Goal: Information Seeking & Learning: Learn about a topic

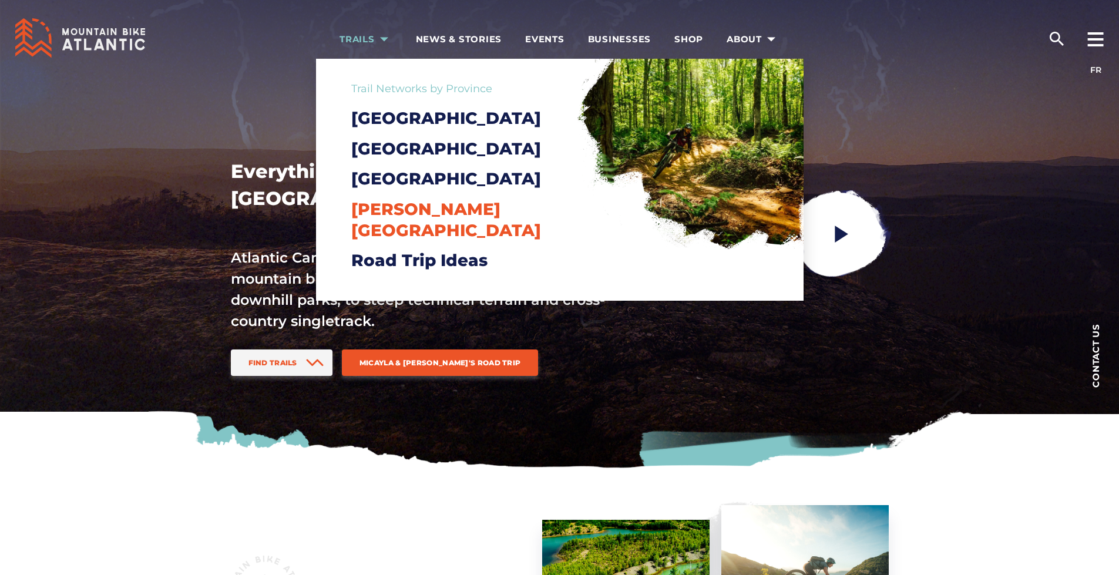
click at [393, 233] on span "[PERSON_NAME][GEOGRAPHIC_DATA]" at bounding box center [446, 219] width 190 height 41
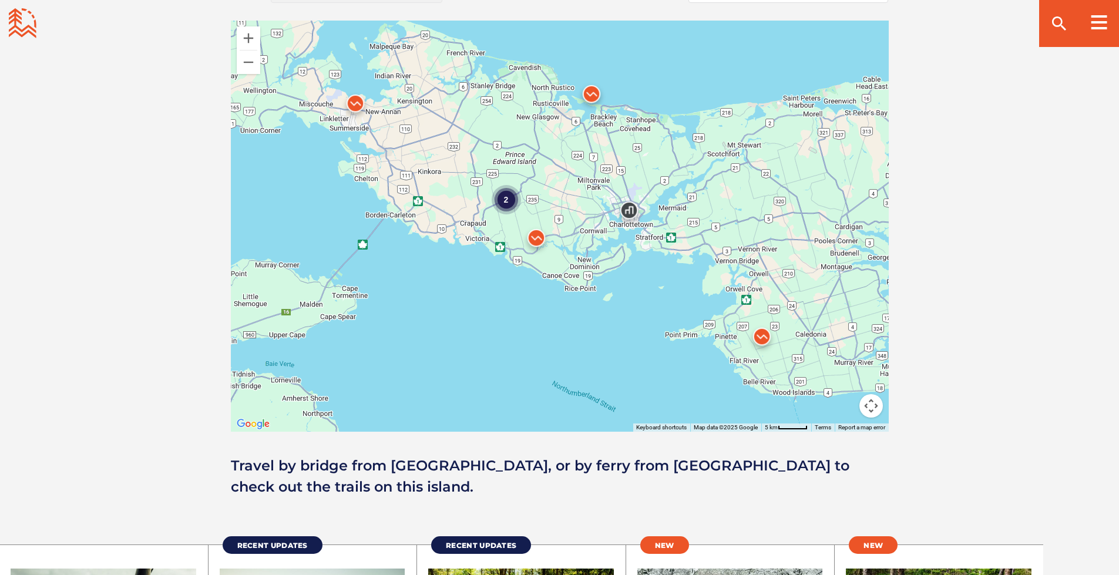
scroll to position [1058, 0]
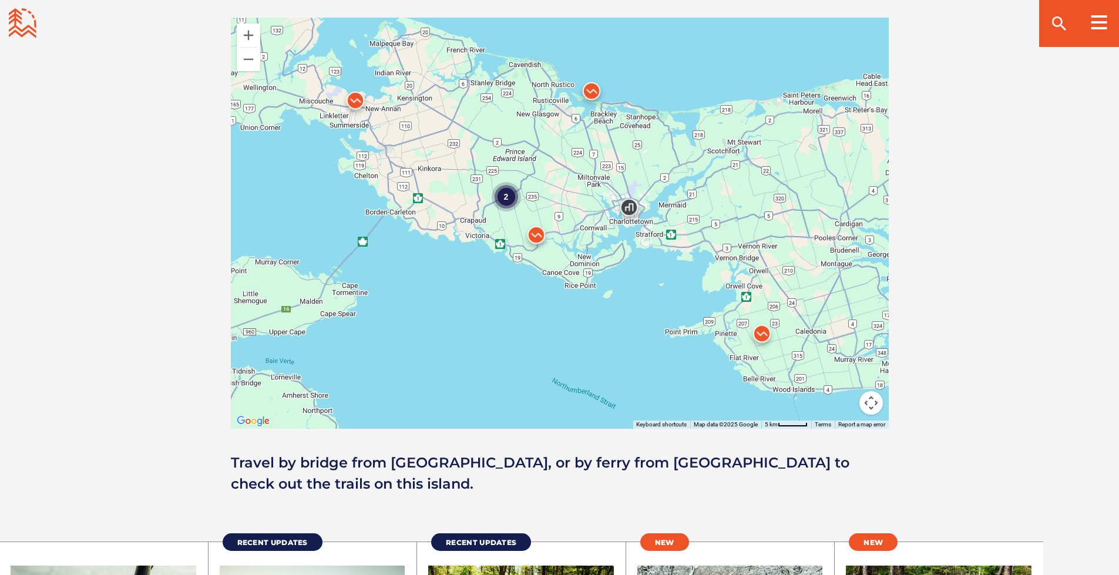
click at [504, 199] on div "2" at bounding box center [505, 196] width 29 height 29
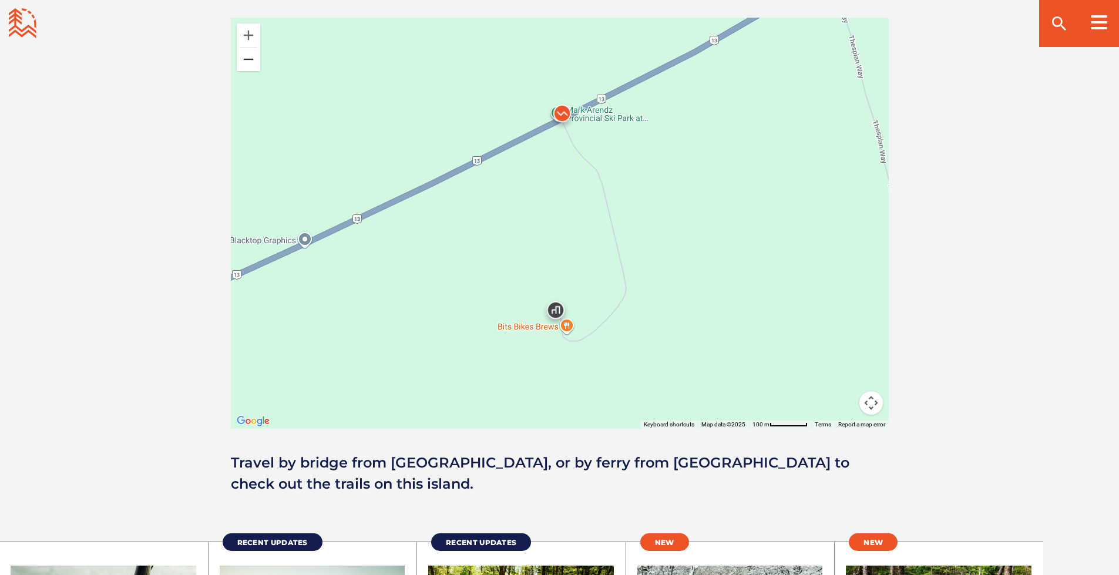
click at [244, 69] on button "Zoom out" at bounding box center [249, 60] width 24 height 24
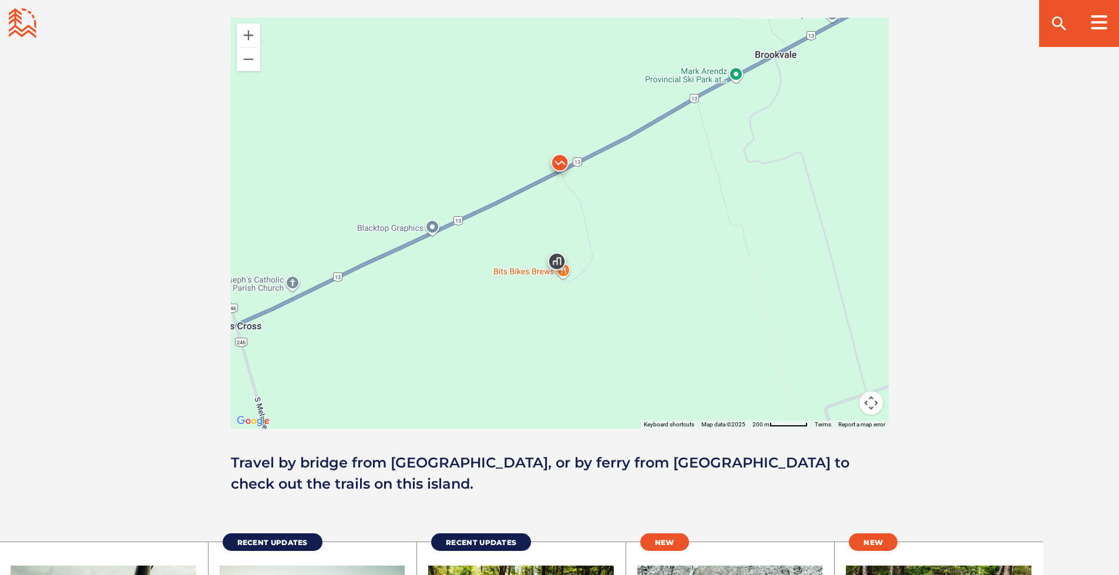
click at [559, 162] on img at bounding box center [559, 165] width 35 height 35
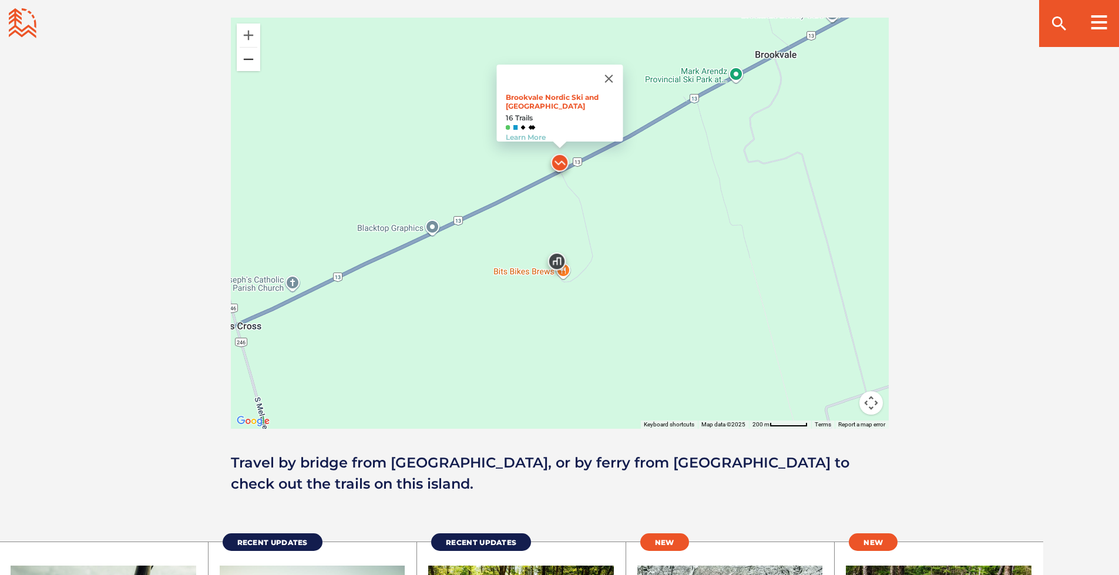
click at [250, 64] on button "Zoom out" at bounding box center [249, 60] width 24 height 24
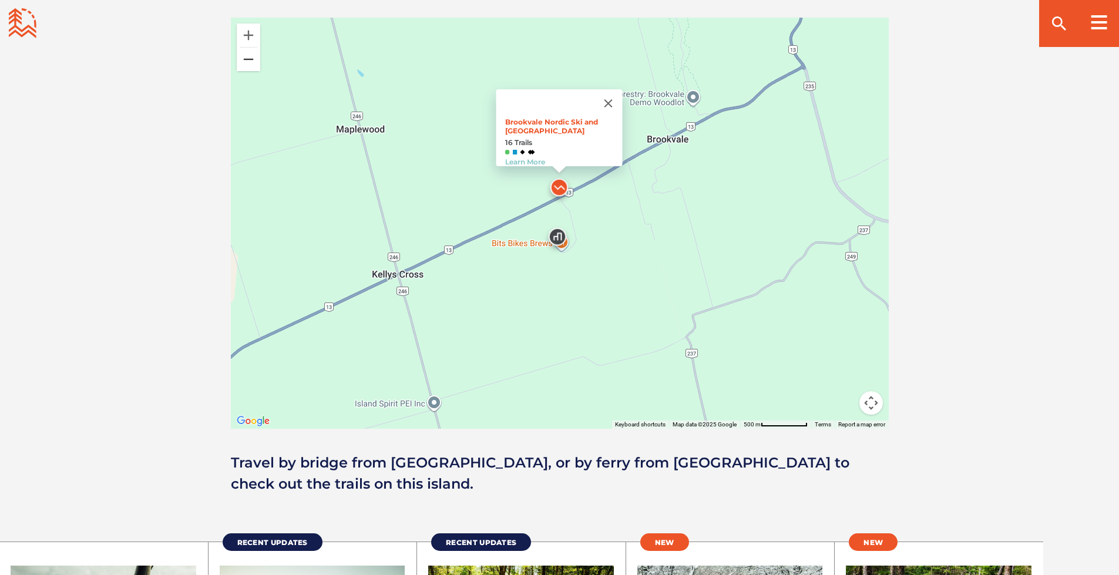
click at [250, 65] on button "Zoom out" at bounding box center [249, 60] width 24 height 24
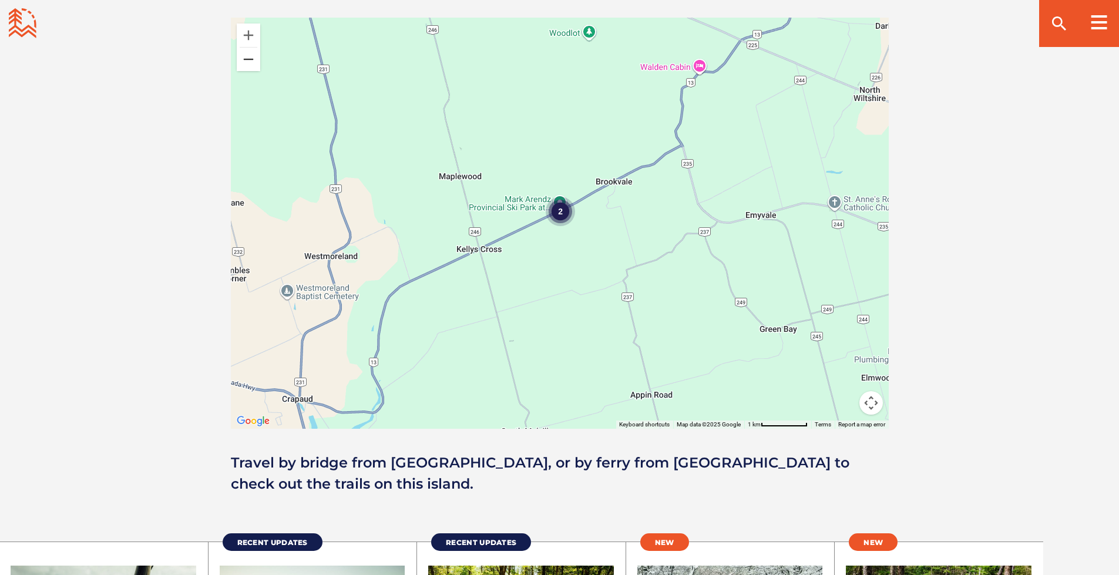
click at [250, 65] on button "Zoom out" at bounding box center [249, 60] width 24 height 24
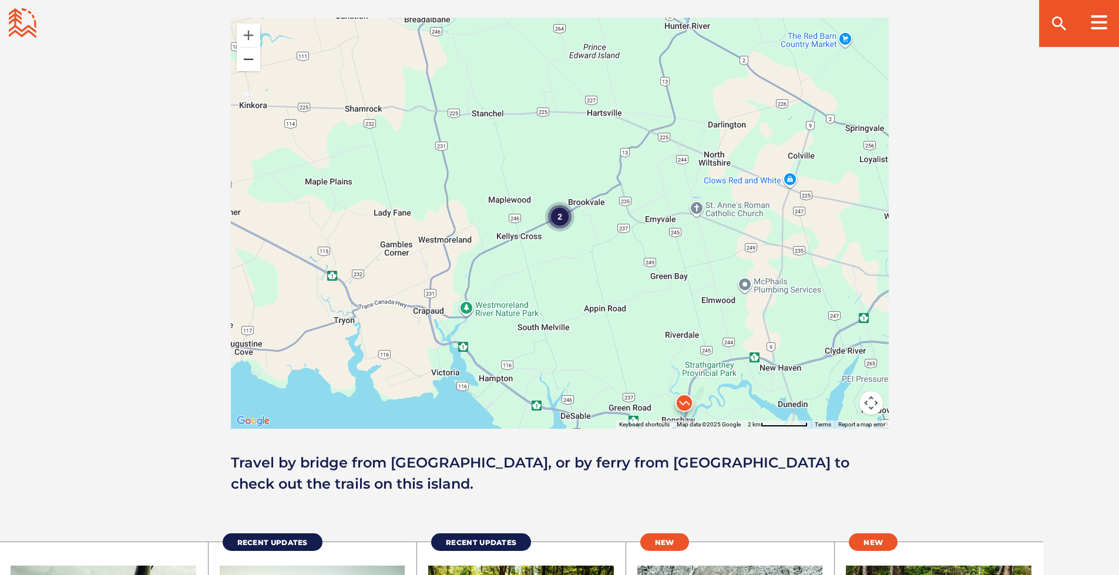
click at [250, 65] on button "Zoom out" at bounding box center [249, 60] width 24 height 24
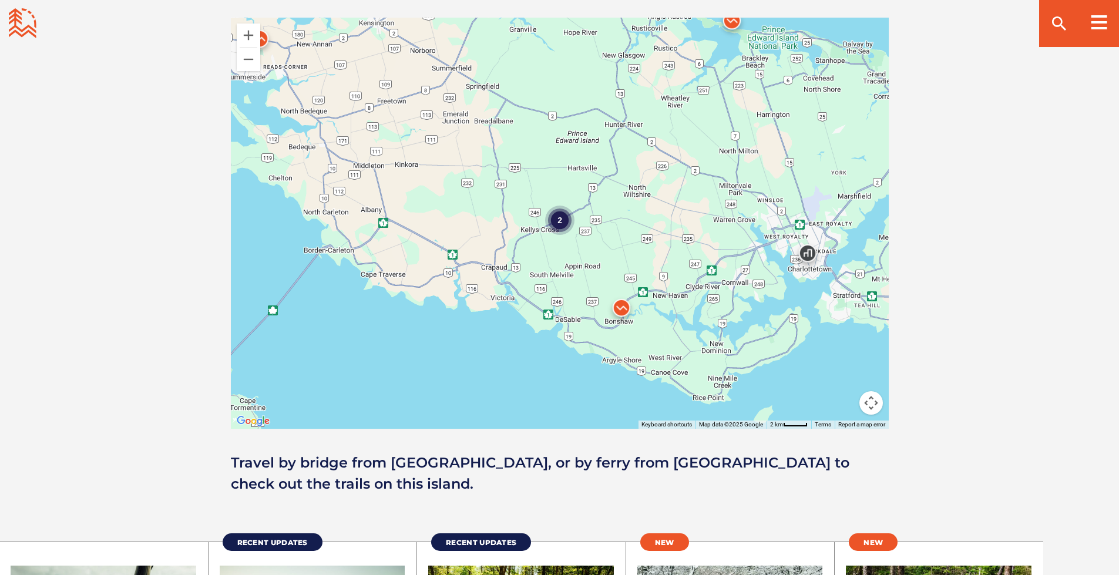
click at [625, 310] on img at bounding box center [621, 310] width 35 height 35
click at [558, 221] on div "2" at bounding box center [559, 220] width 29 height 29
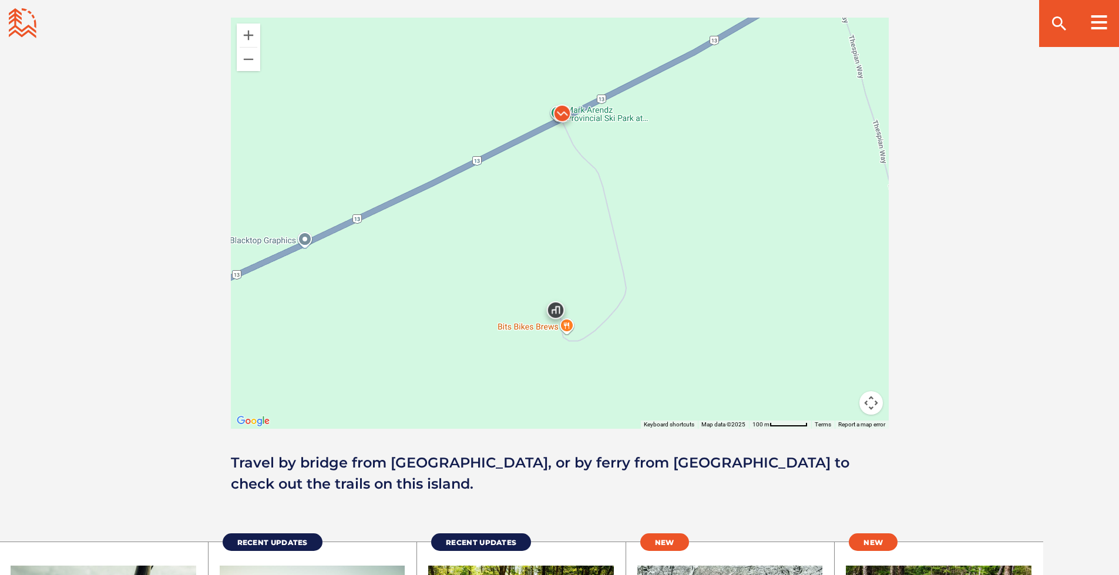
click at [556, 116] on img at bounding box center [562, 116] width 35 height 35
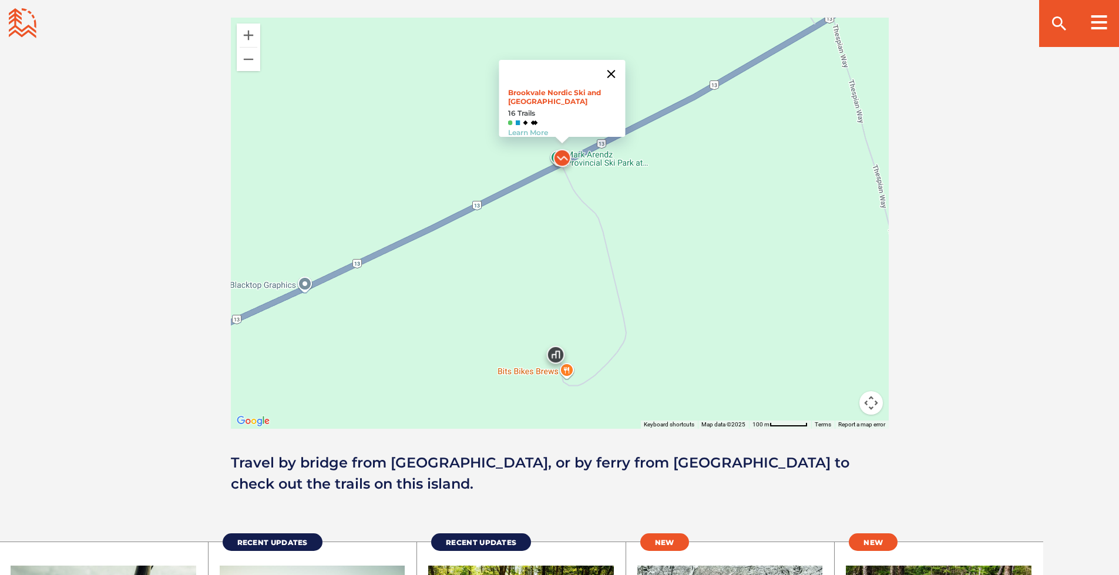
click at [615, 66] on button "Close" at bounding box center [611, 74] width 28 height 28
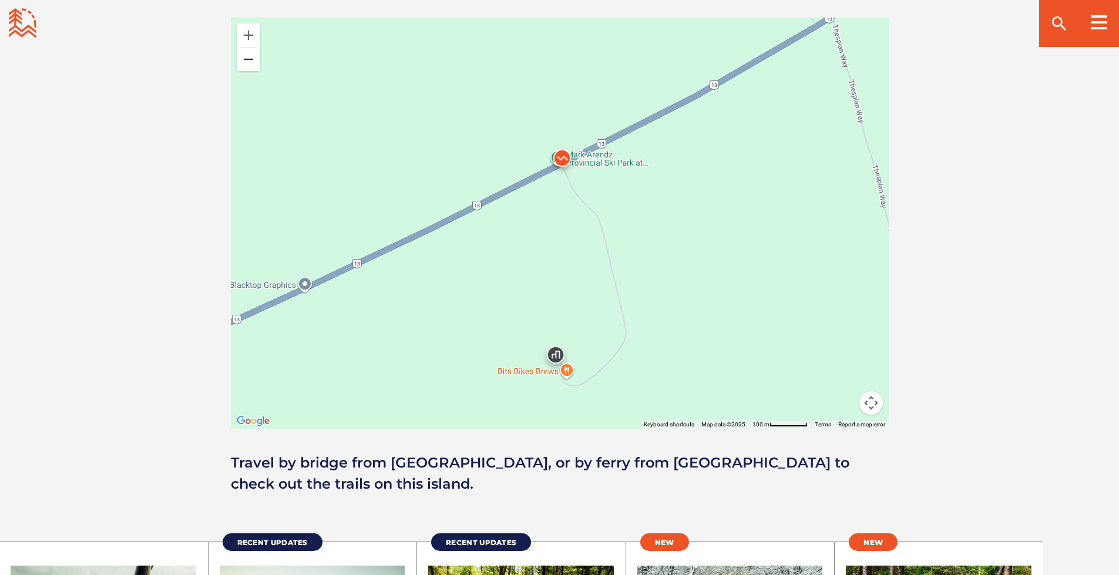
click at [255, 63] on button "Zoom out" at bounding box center [249, 60] width 24 height 24
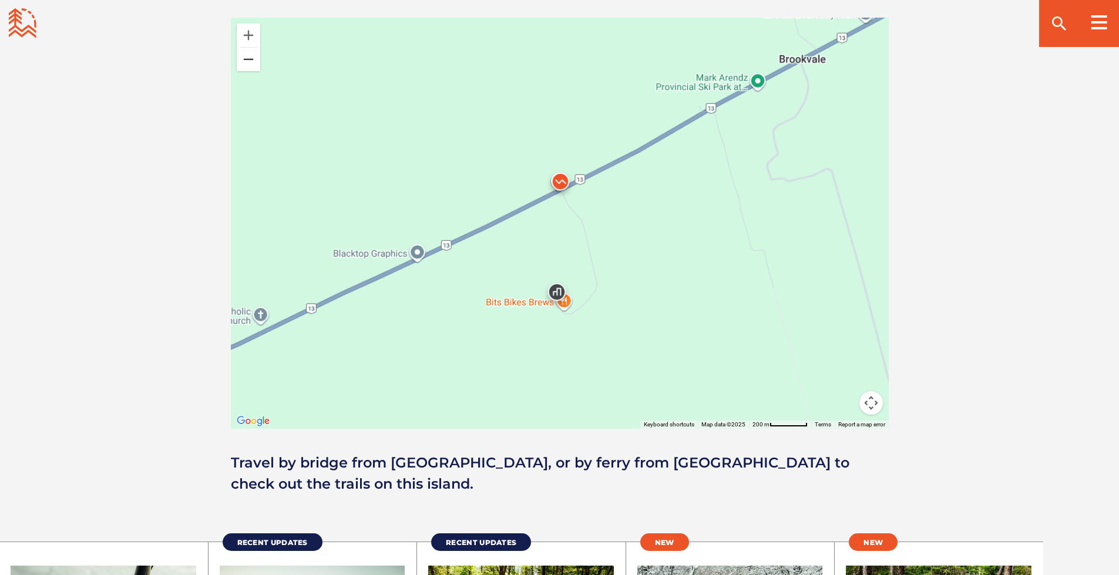
click at [255, 63] on button "Zoom out" at bounding box center [249, 60] width 24 height 24
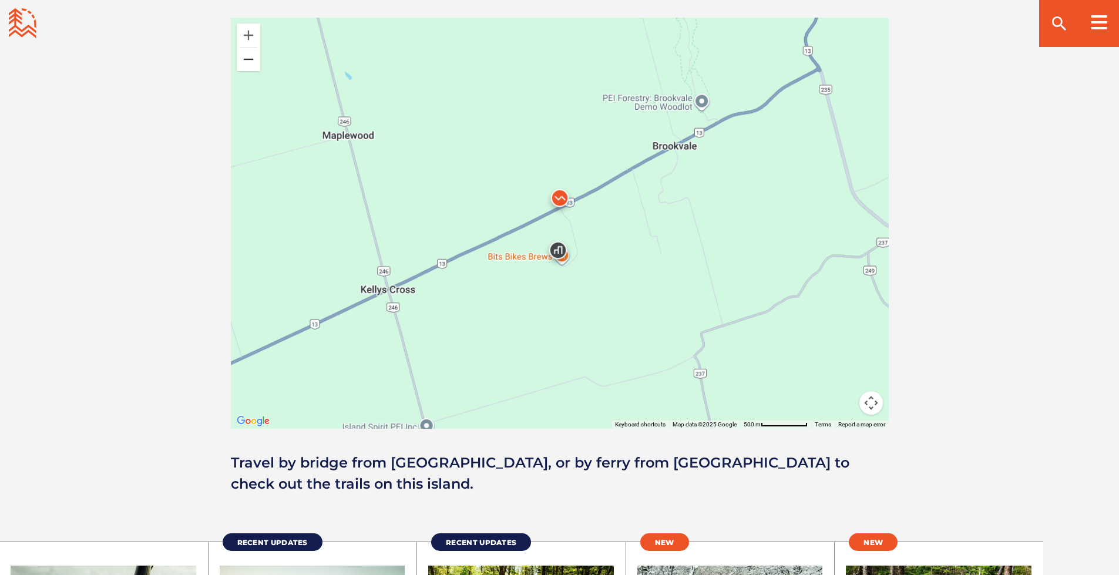
click at [255, 63] on button "Zoom out" at bounding box center [249, 60] width 24 height 24
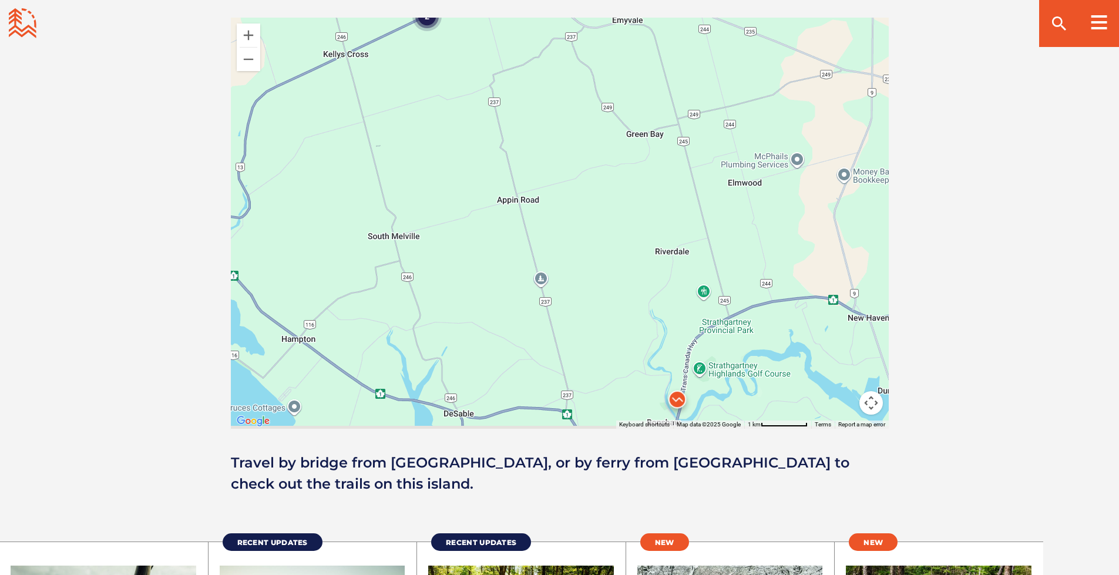
drag, startPoint x: 575, startPoint y: 385, endPoint x: 442, endPoint y: 193, distance: 233.2
click at [442, 193] on div "2" at bounding box center [560, 223] width 658 height 411
click at [677, 400] on img at bounding box center [677, 402] width 35 height 35
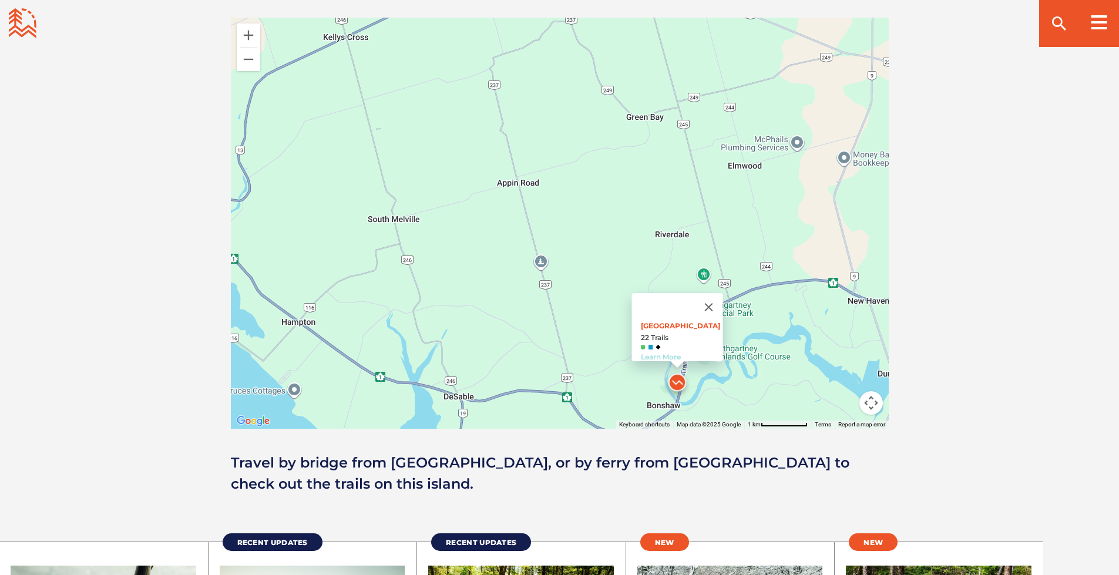
click at [660, 353] on link "Learn More" at bounding box center [660, 357] width 40 height 9
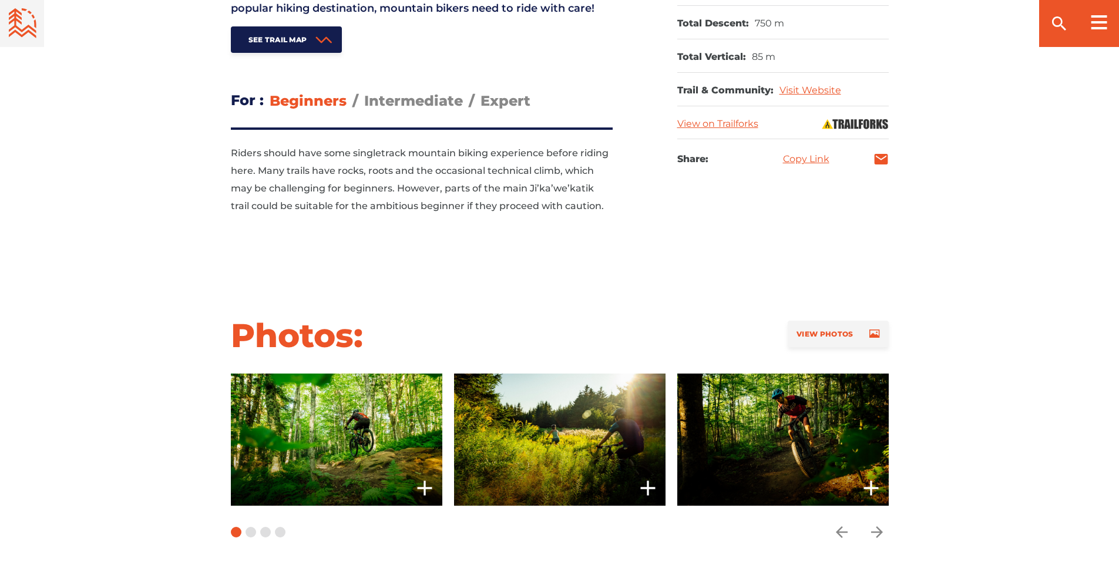
scroll to position [705, 0]
click at [404, 102] on span "Intermediate" at bounding box center [413, 100] width 99 height 17
click at [364, 91] on input "Intermediate" at bounding box center [364, 91] width 0 height 0
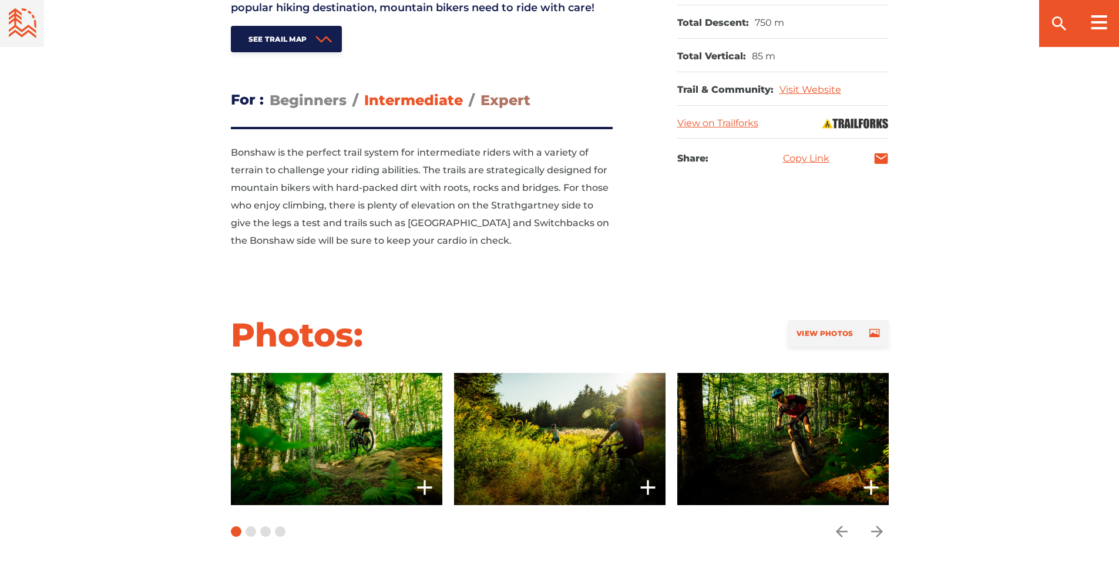
click at [507, 101] on span "Expert" at bounding box center [506, 100] width 50 height 17
click at [481, 91] on input "Expert" at bounding box center [481, 91] width 0 height 0
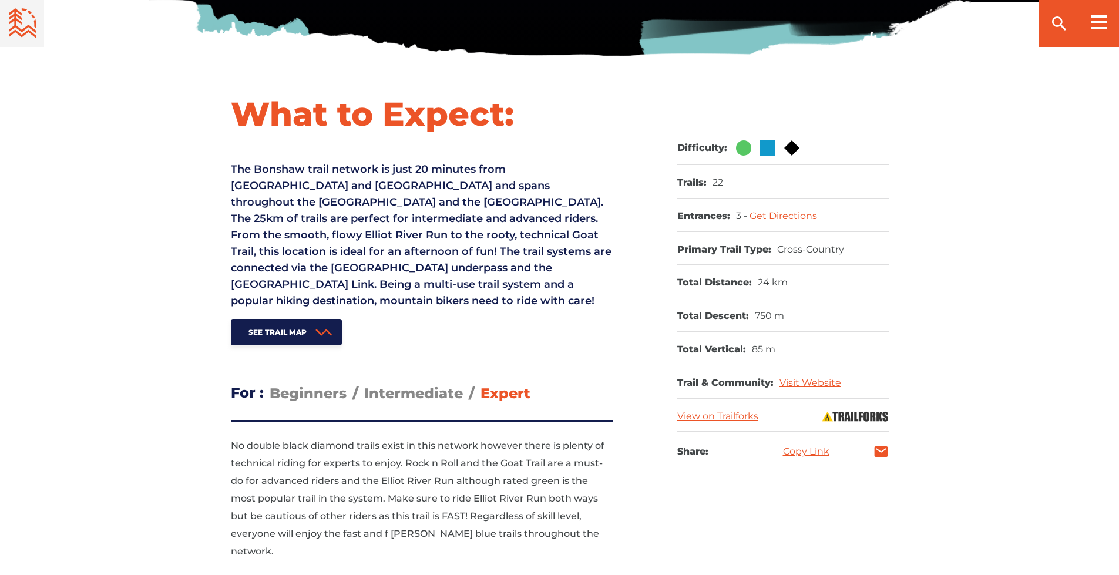
scroll to position [411, 0]
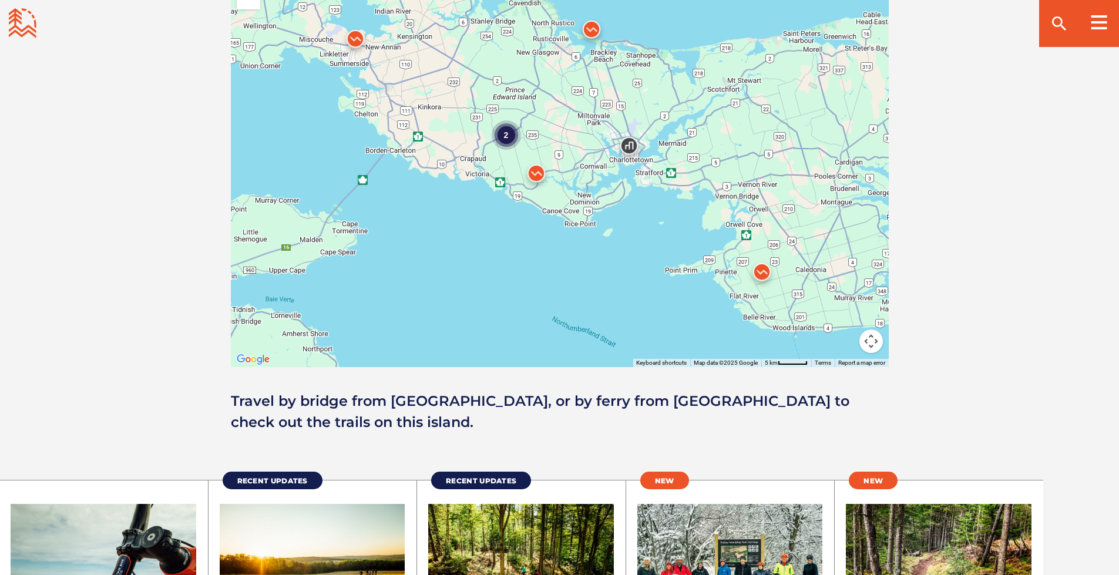
scroll to position [1116, 0]
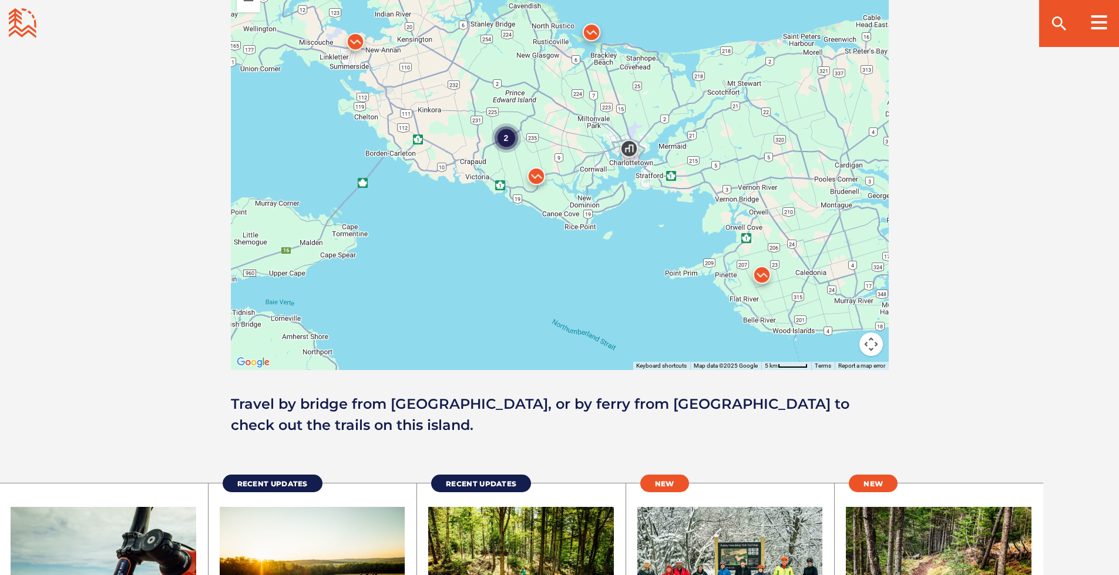
click at [508, 136] on div "2" at bounding box center [505, 137] width 29 height 29
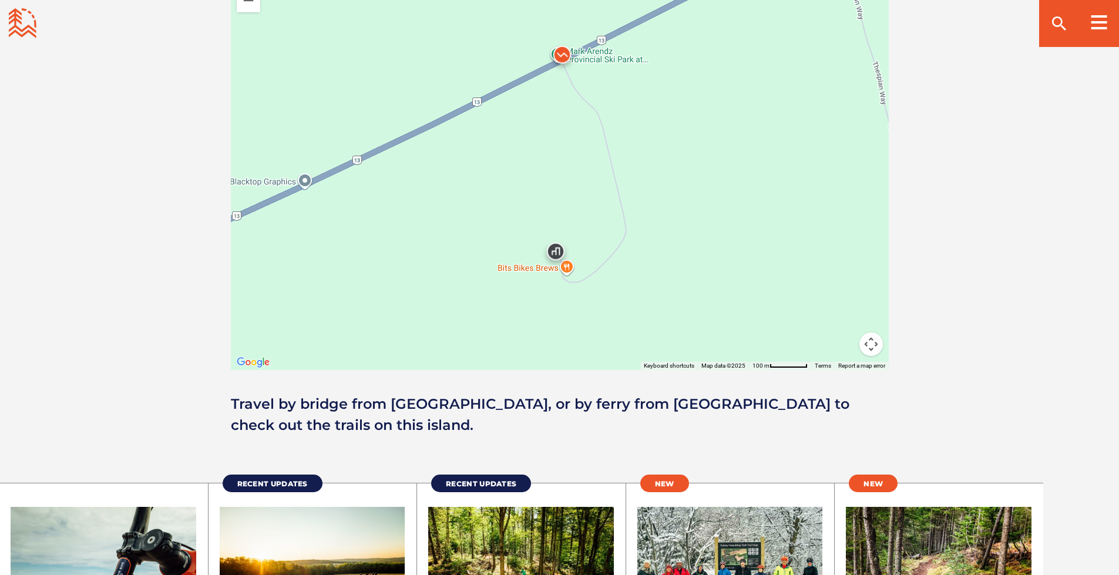
click at [558, 59] on img at bounding box center [562, 57] width 35 height 35
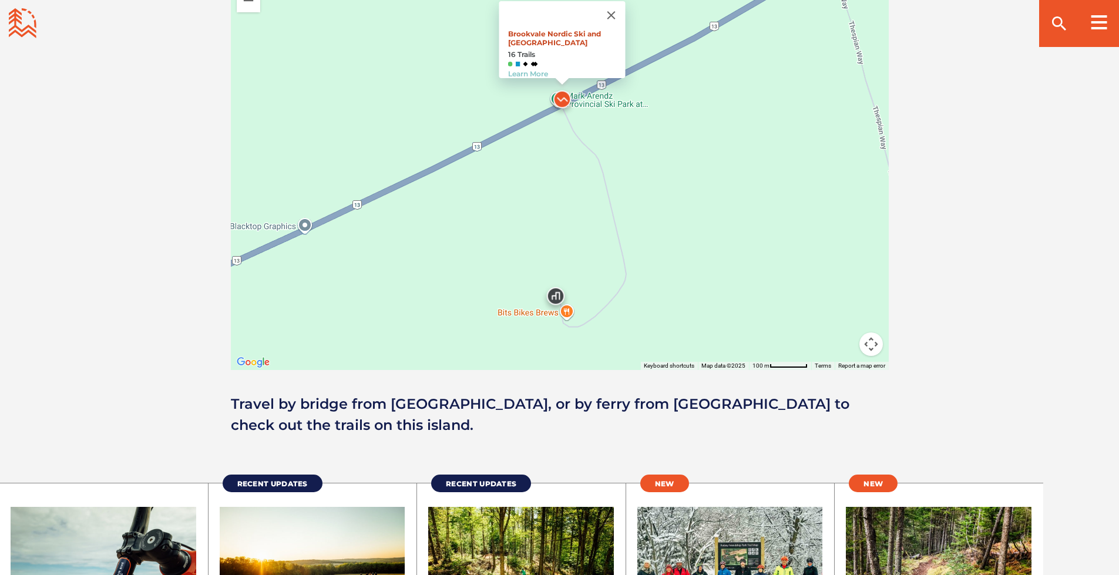
click at [547, 31] on link "Brookvale Nordic Ski and Mountain Biking Center" at bounding box center [554, 38] width 93 height 18
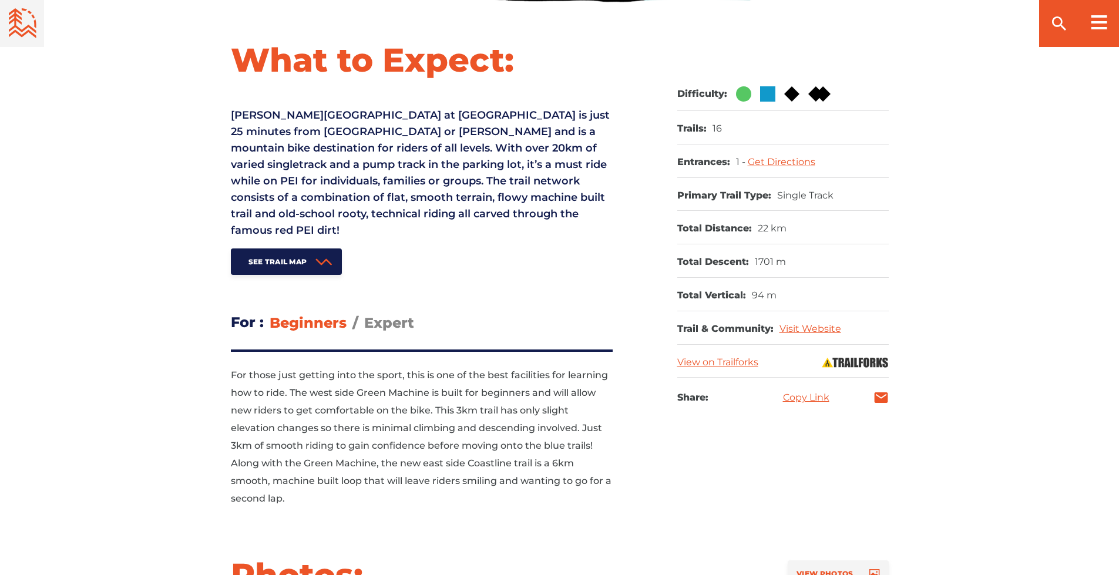
scroll to position [470, 0]
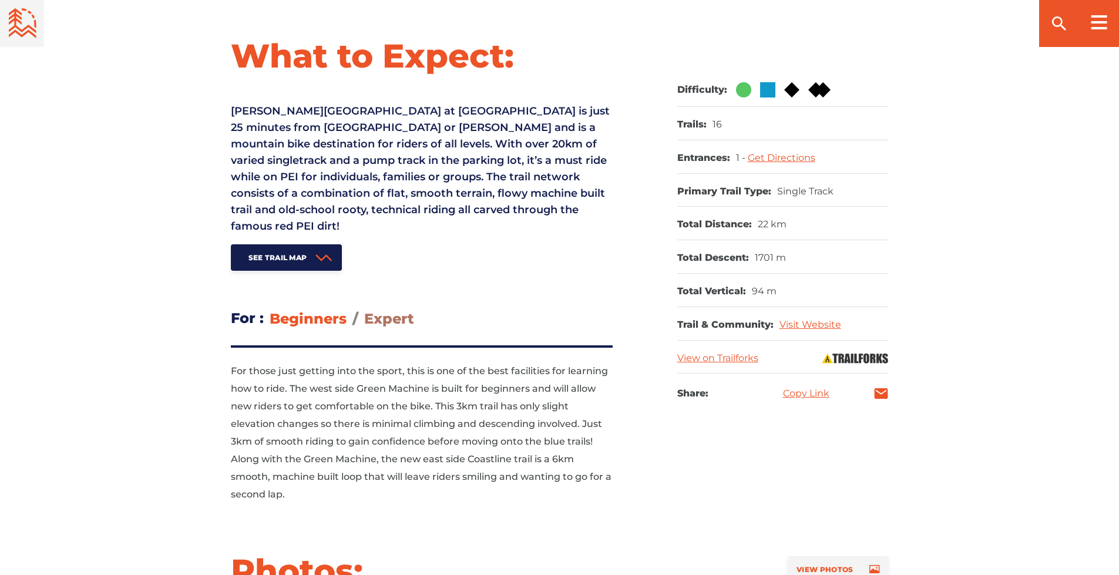
click at [381, 317] on span "Expert" at bounding box center [389, 318] width 50 height 17
click at [364, 310] on input "Expert" at bounding box center [364, 310] width 0 height 0
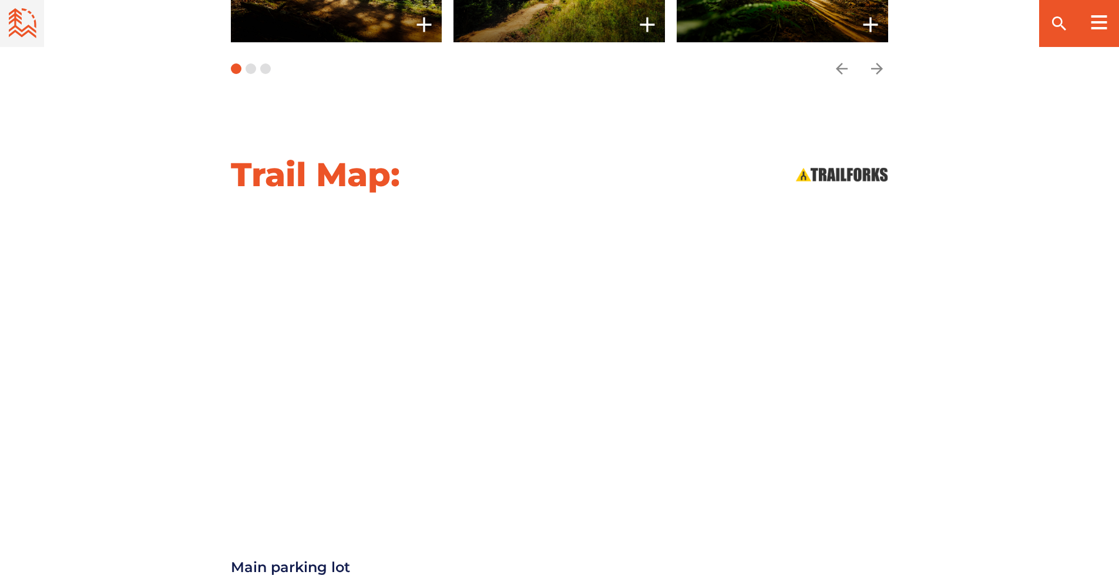
scroll to position [1234, 0]
